Goal: Navigation & Orientation: Find specific page/section

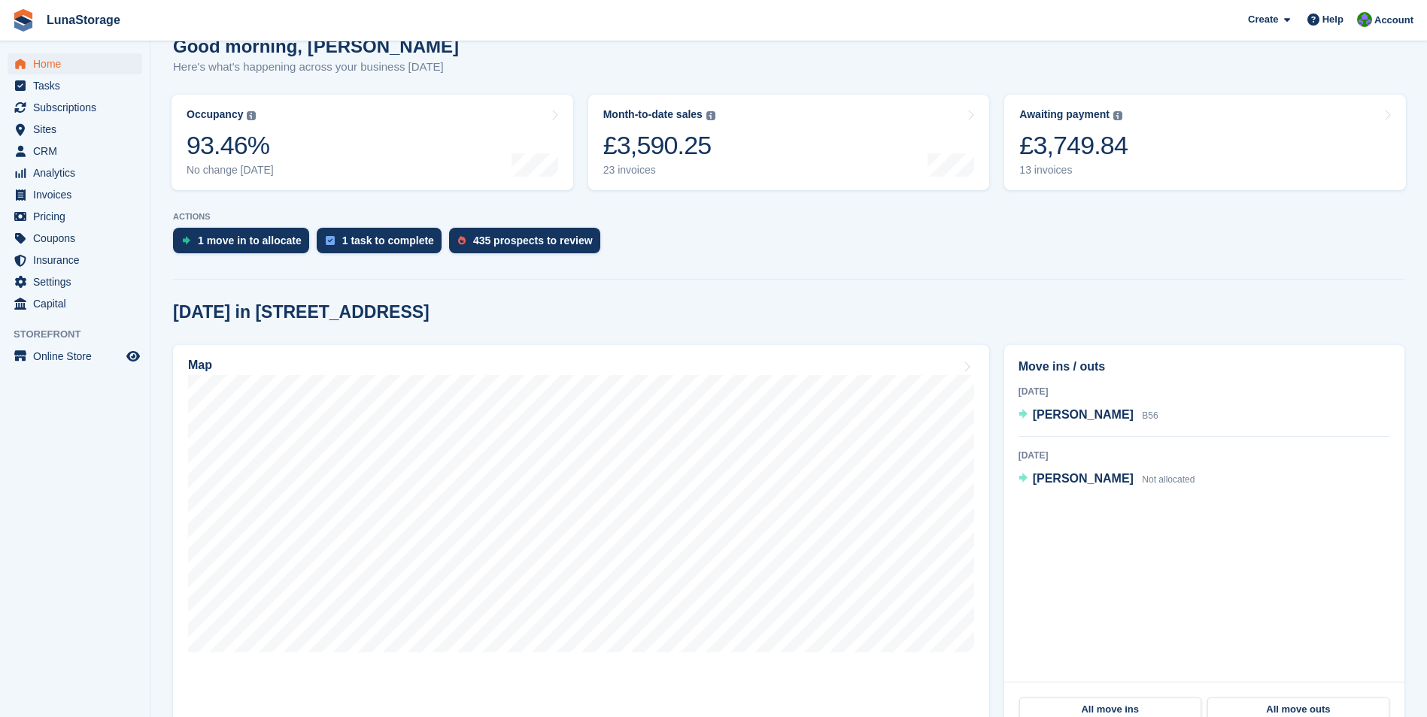
scroll to position [150, 0]
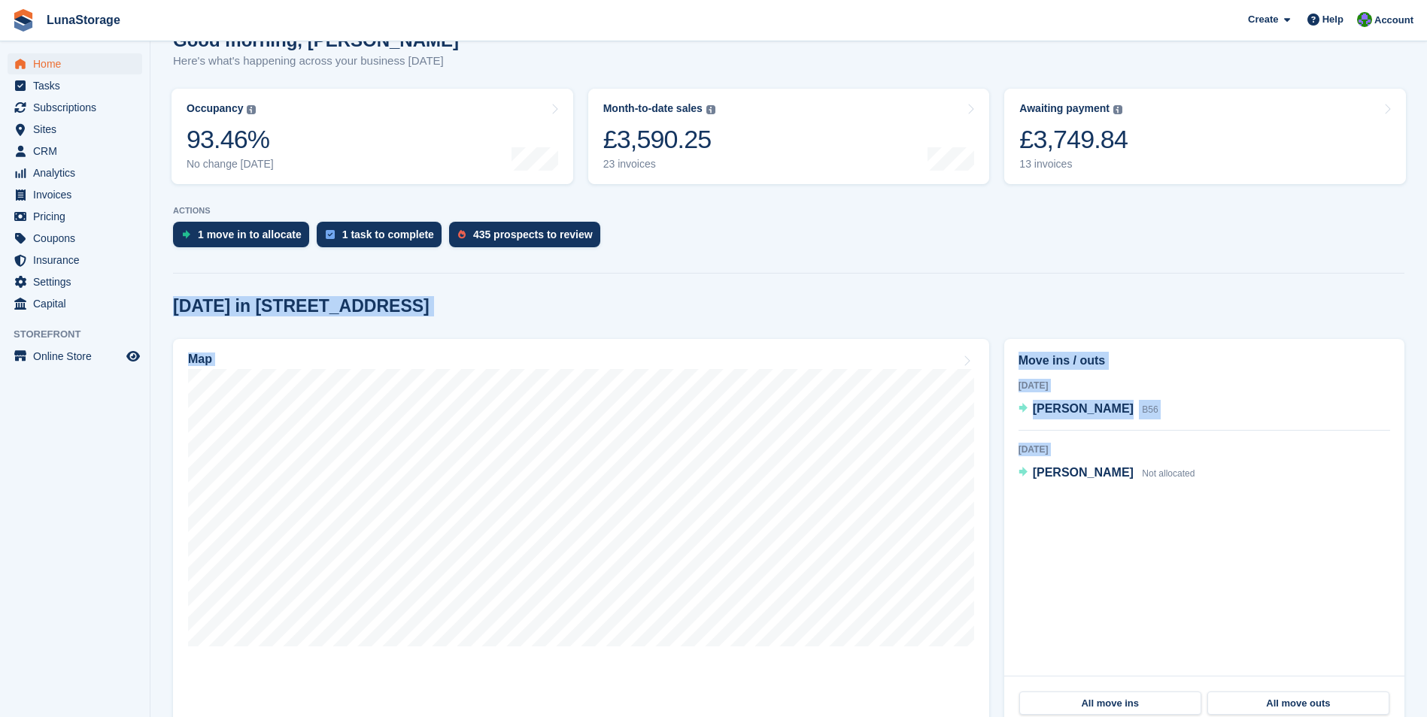
drag, startPoint x: 1002, startPoint y: 623, endPoint x: 163, endPoint y: 290, distance: 902.2
click at [163, 290] on section "NEW Make extra revenue with our new price increases tool Rooted in industry bes…" at bounding box center [788, 447] width 1276 height 1195
drag, startPoint x: 163, startPoint y: 290, endPoint x: 1224, endPoint y: 524, distance: 1086.6
click at [1224, 524] on section "NEW Make extra revenue with our new price increases tool Rooted in industry bes…" at bounding box center [788, 447] width 1276 height 1195
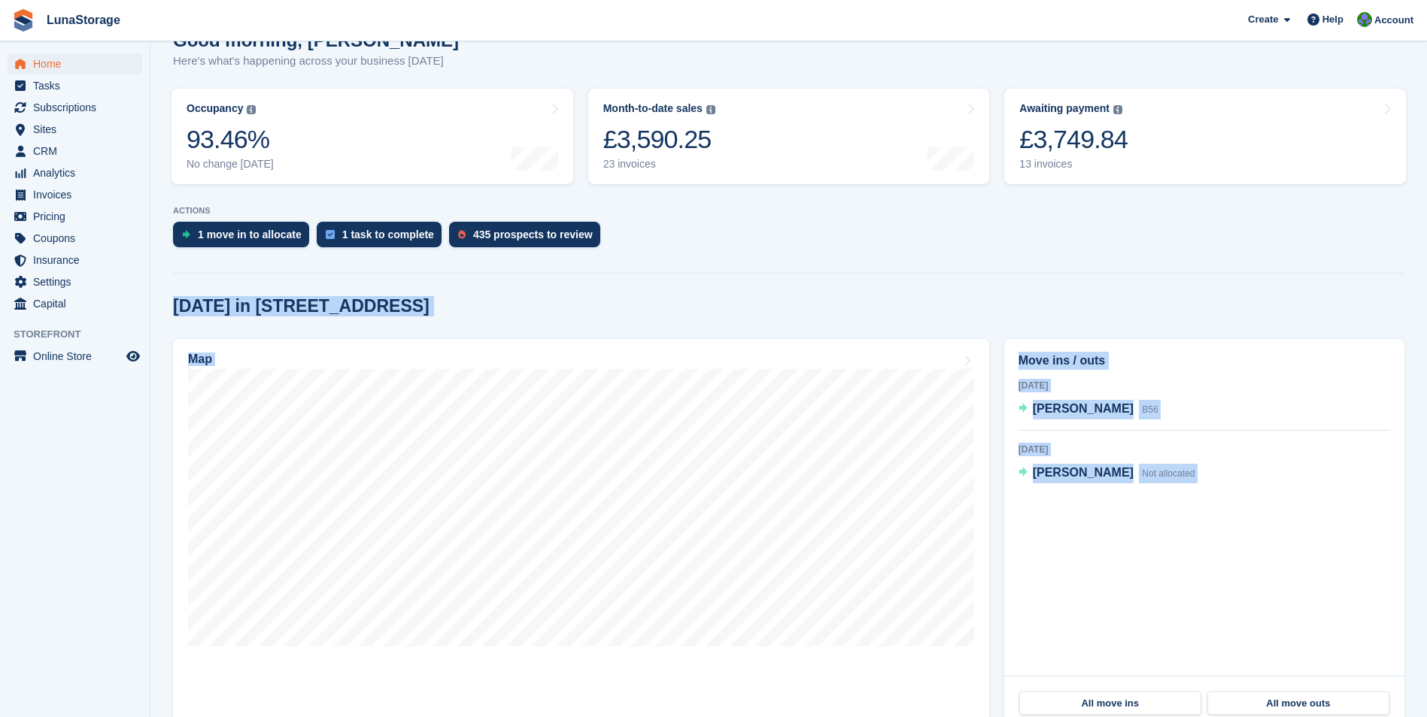
click at [998, 559] on div "Move ins / outs [DATE] Rodion Borokhovych B56 [DATE] [PERSON_NAME] Not allocate…" at bounding box center [1203, 535] width 415 height 406
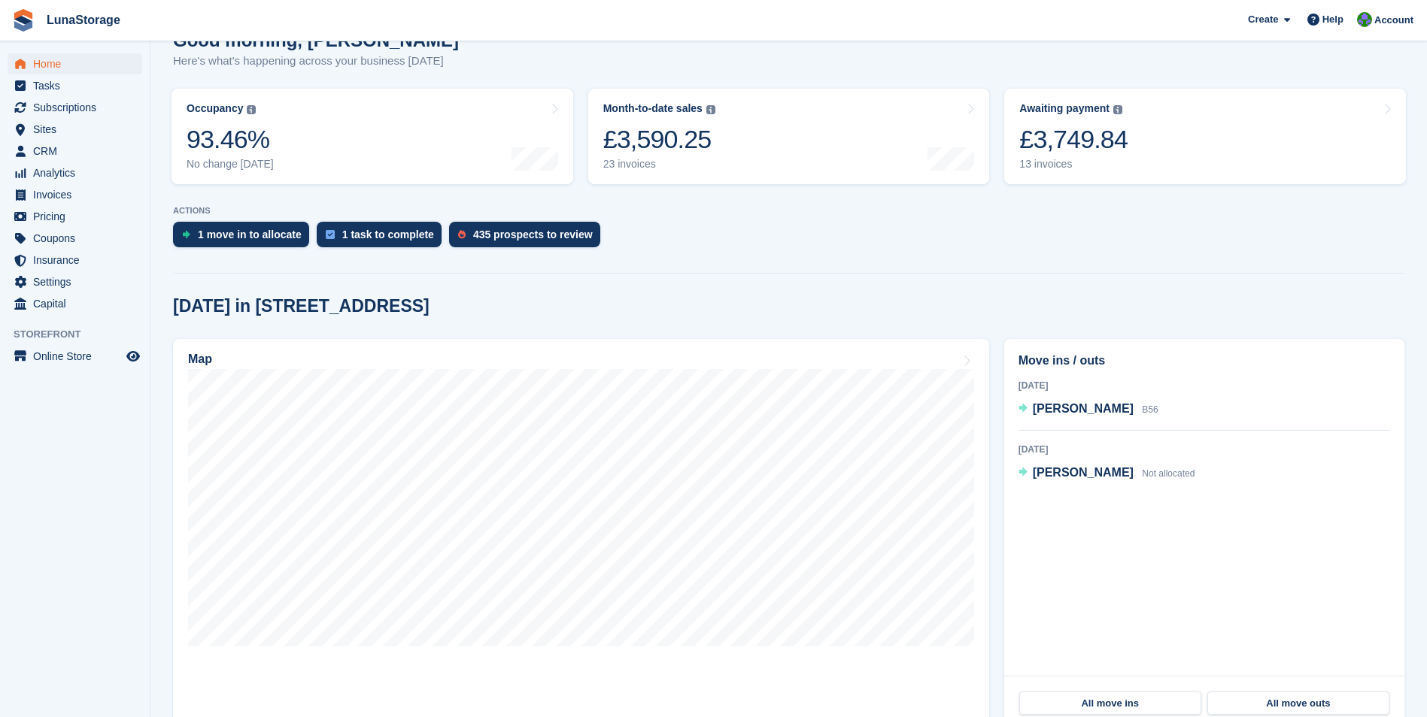
drag, startPoint x: 157, startPoint y: 290, endPoint x: 1227, endPoint y: 505, distance: 1091.5
click at [1227, 505] on section "NEW Make extra revenue with our new price increases tool Rooted in industry bes…" at bounding box center [788, 447] width 1276 height 1195
click at [998, 489] on div "Move ins / outs [DATE] Rodion Borokhovych B56 [DATE] [PERSON_NAME] Not allocate…" at bounding box center [1203, 535] width 415 height 406
click at [997, 363] on div "Move ins / outs [DATE] Rodion Borokhovych B56 [DATE] [PERSON_NAME] Not allocate…" at bounding box center [1203, 535] width 415 height 406
drag, startPoint x: 164, startPoint y: 280, endPoint x: 1242, endPoint y: 588, distance: 1121.4
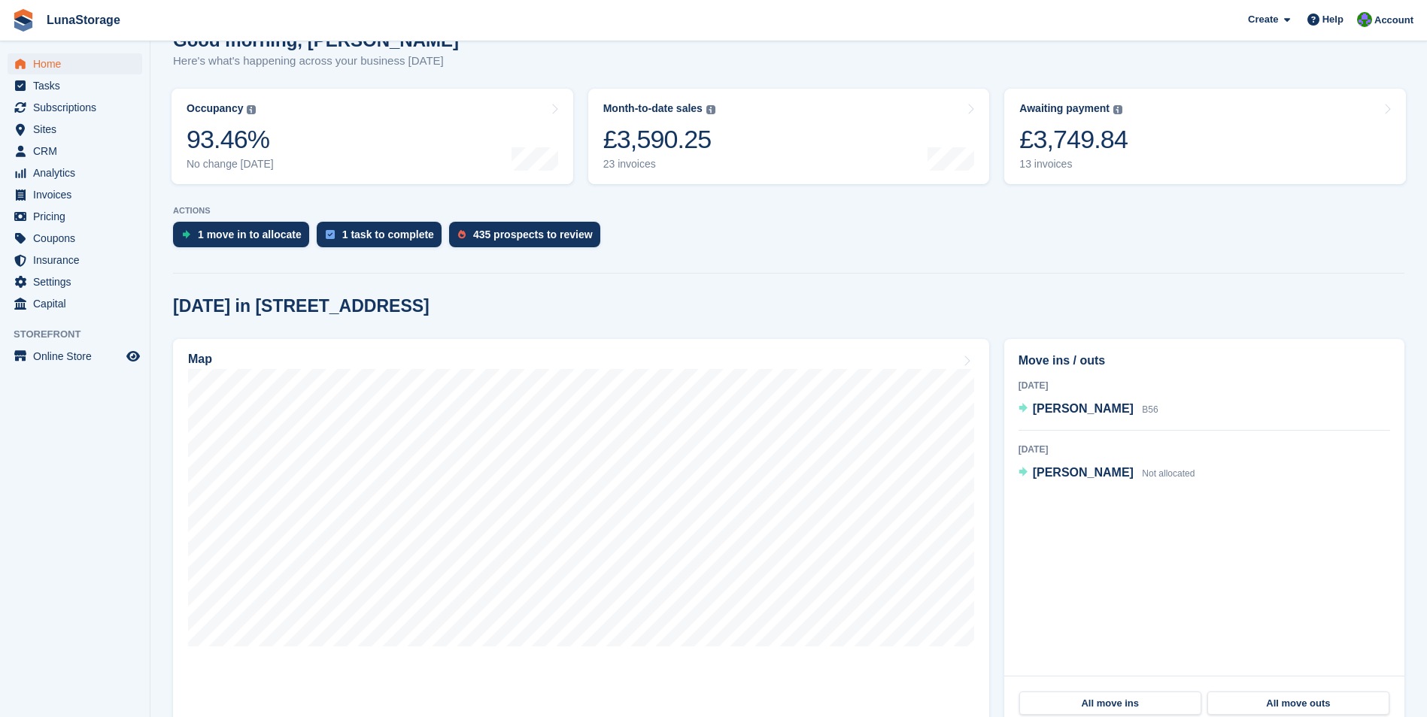
click at [1242, 588] on section "NEW Make extra revenue with our new price increases tool Rooted in industry bes…" at bounding box center [788, 447] width 1276 height 1195
click at [1000, 511] on div "Move ins / outs [DATE] Rodion Borokhovych B56 [DATE] [PERSON_NAME] Not allocate…" at bounding box center [1203, 535] width 415 height 406
drag, startPoint x: 163, startPoint y: 290, endPoint x: 1257, endPoint y: 484, distance: 1111.4
click at [1257, 484] on section "NEW Make extra revenue with our new price increases tool Rooted in industry bes…" at bounding box center [788, 447] width 1276 height 1195
click at [998, 475] on div "Move ins / outs [DATE] Rodion Borokhovych B56 [DATE] [PERSON_NAME] Not allocate…" at bounding box center [1203, 535] width 415 height 406
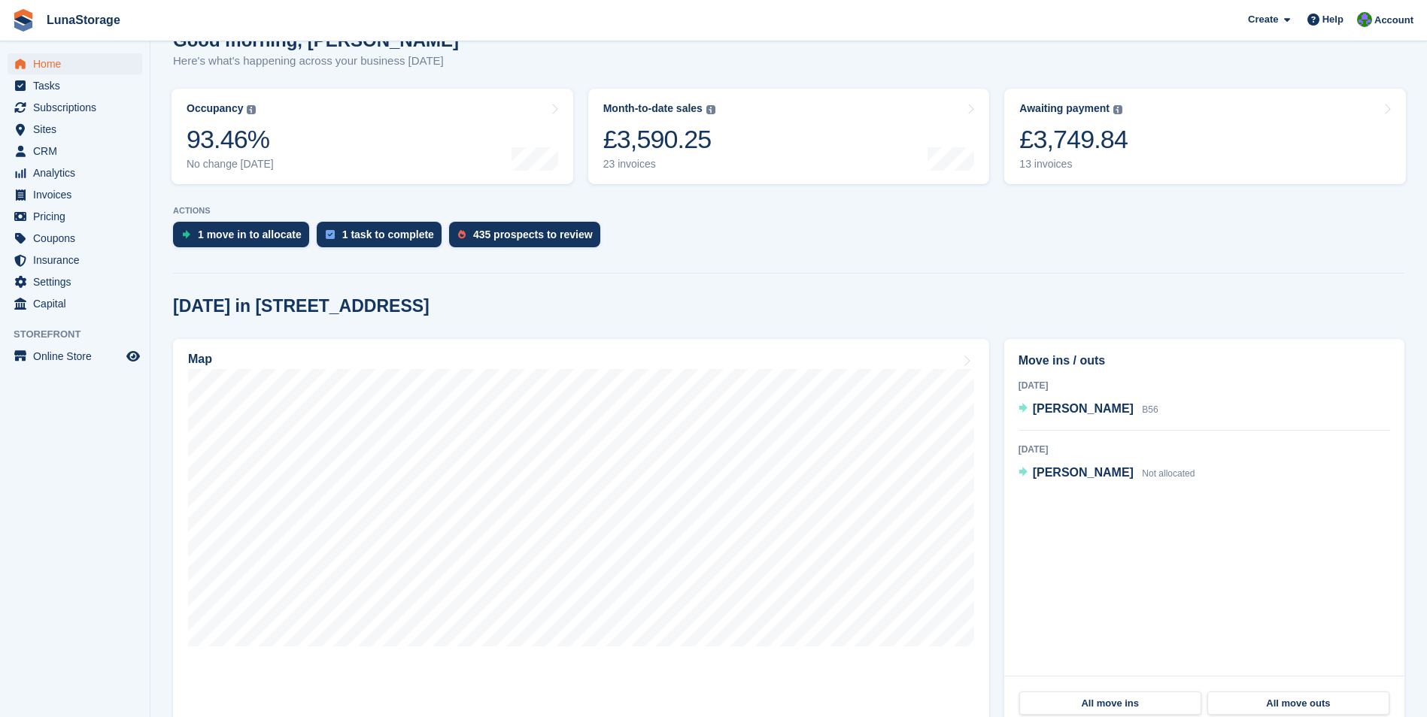
drag, startPoint x: 1272, startPoint y: 481, endPoint x: 155, endPoint y: 293, distance: 1133.3
click at [155, 293] on section "NEW Make extra revenue with our new price increases tool Rooted in industry bes…" at bounding box center [788, 447] width 1276 height 1195
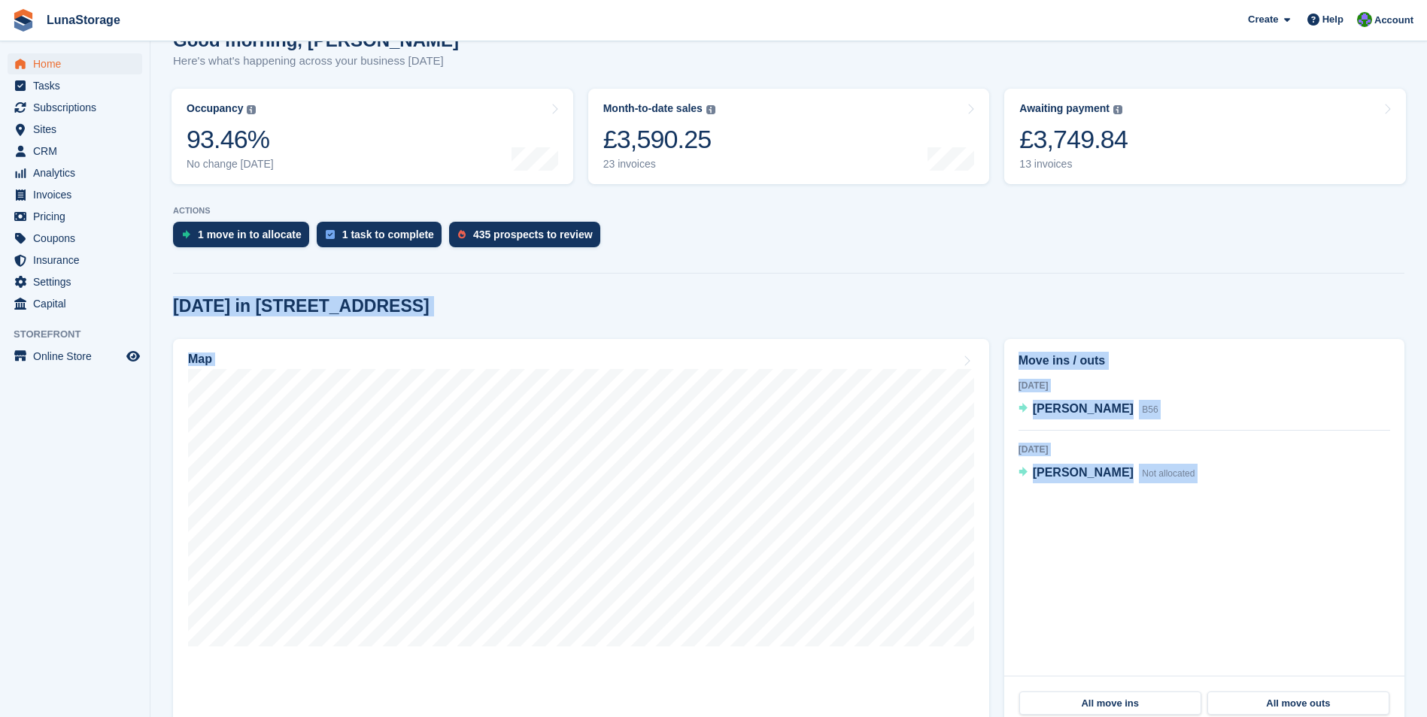
drag, startPoint x: 155, startPoint y: 293, endPoint x: 1239, endPoint y: 502, distance: 1103.6
click at [1239, 502] on section "NEW Make extra revenue with our new price increases tool Rooted in industry bes…" at bounding box center [788, 447] width 1276 height 1195
click at [1070, 314] on div "[DATE] in [STREET_ADDRESS]" at bounding box center [788, 306] width 1231 height 20
drag, startPoint x: 167, startPoint y: 284, endPoint x: 1222, endPoint y: 482, distance: 1073.4
click at [1222, 482] on section "NEW Make extra revenue with our new price increases tool Rooted in industry bes…" at bounding box center [788, 447] width 1276 height 1195
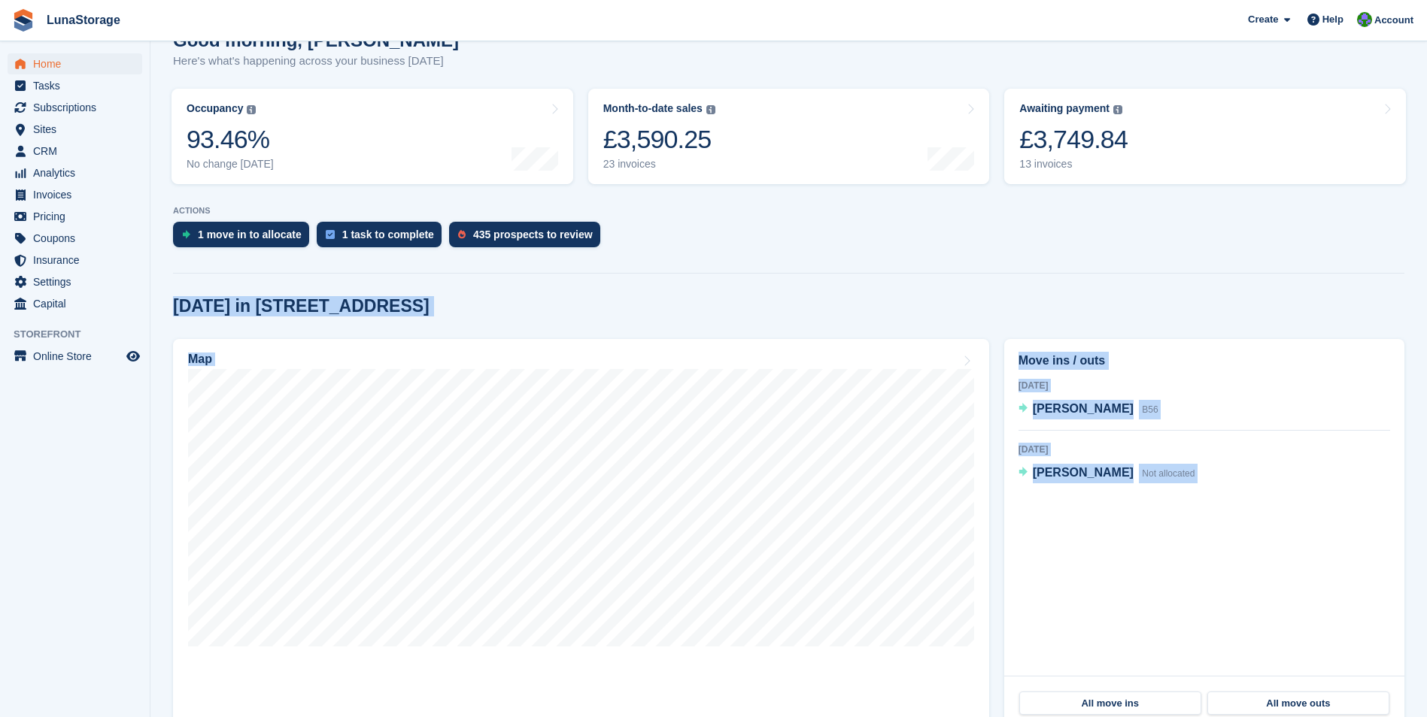
click at [1000, 308] on div "[DATE] in [STREET_ADDRESS]" at bounding box center [788, 306] width 1231 height 20
drag, startPoint x: 150, startPoint y: 280, endPoint x: 1253, endPoint y: 499, distance: 1124.5
click at [1253, 499] on div "Home Tasks Subscriptions Subscriptions Subscriptions Price increases NEW Price …" at bounding box center [713, 447] width 1427 height 1195
click at [998, 326] on div "[DATE] in [STREET_ADDRESS] Map Move ins / outs [DATE] Rodion Borokhovych B56 [D…" at bounding box center [788, 663] width 1231 height 735
click at [722, 311] on div "[DATE] in [STREET_ADDRESS]" at bounding box center [788, 306] width 1231 height 20
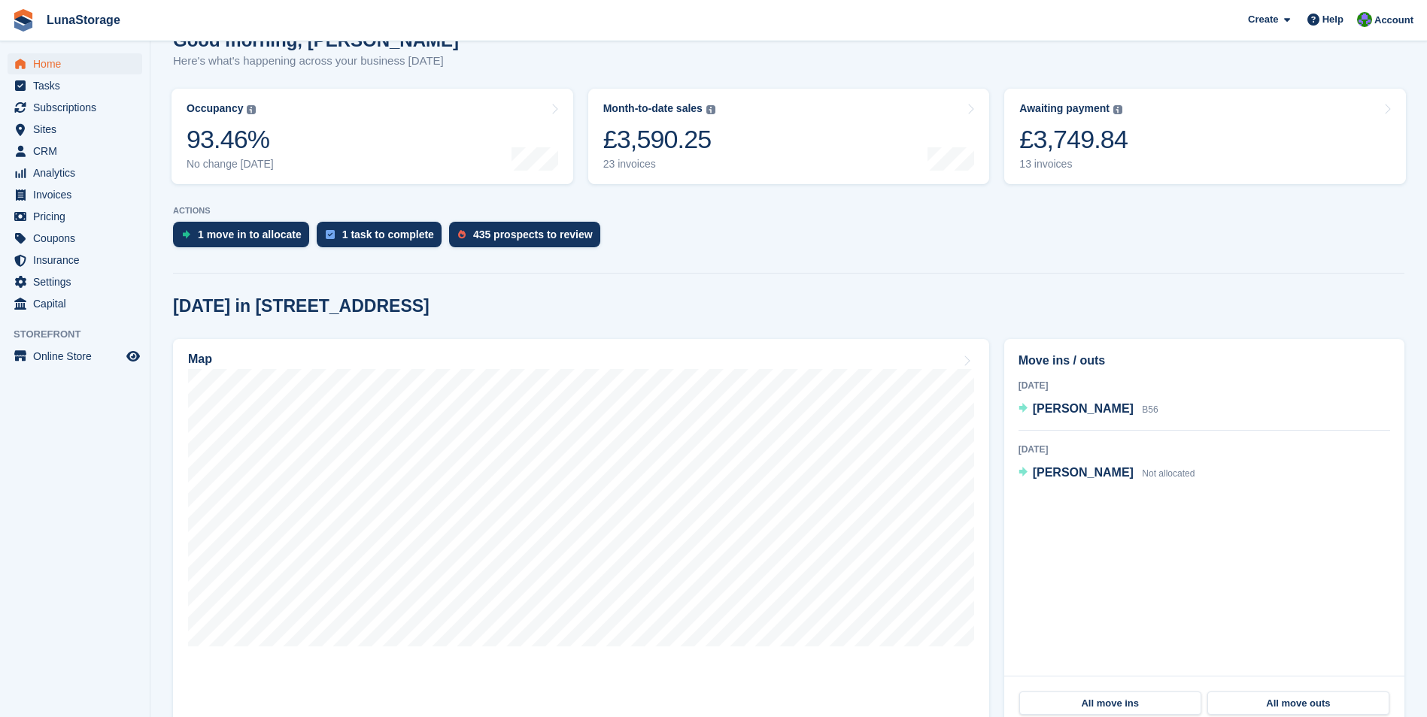
click at [996, 438] on div "Move ins / outs [DATE] Rodion Borokhovych B56 [DATE] [PERSON_NAME] Not allocate…" at bounding box center [1203, 535] width 415 height 406
drag, startPoint x: 160, startPoint y: 283, endPoint x: 1234, endPoint y: 551, distance: 1106.9
click at [1234, 551] on section "NEW Make extra revenue with our new price increases tool Rooted in industry bes…" at bounding box center [788, 447] width 1276 height 1195
click at [987, 297] on div "[DATE] in [STREET_ADDRESS]" at bounding box center [788, 306] width 1231 height 20
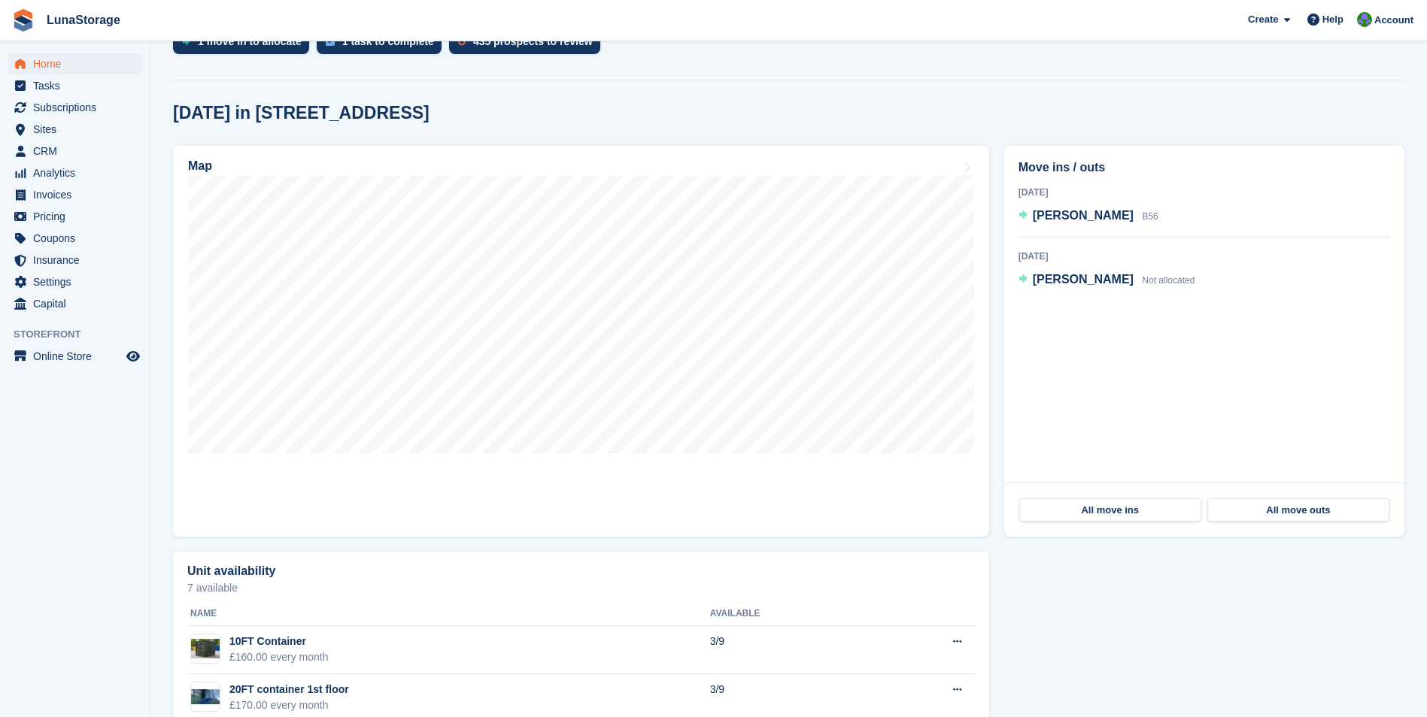
scroll to position [376, 0]
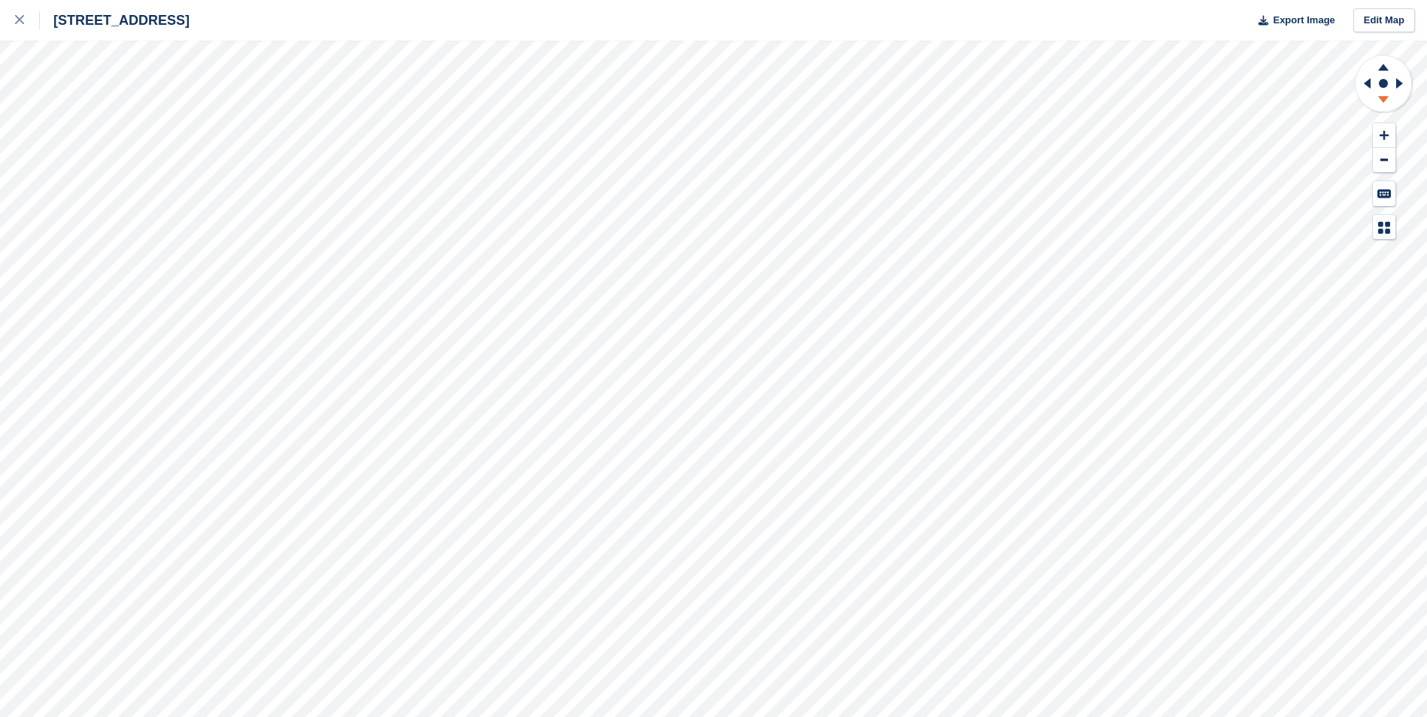
click at [1385, 99] on icon at bounding box center [1383, 99] width 11 height 7
